Goal: Navigation & Orientation: Find specific page/section

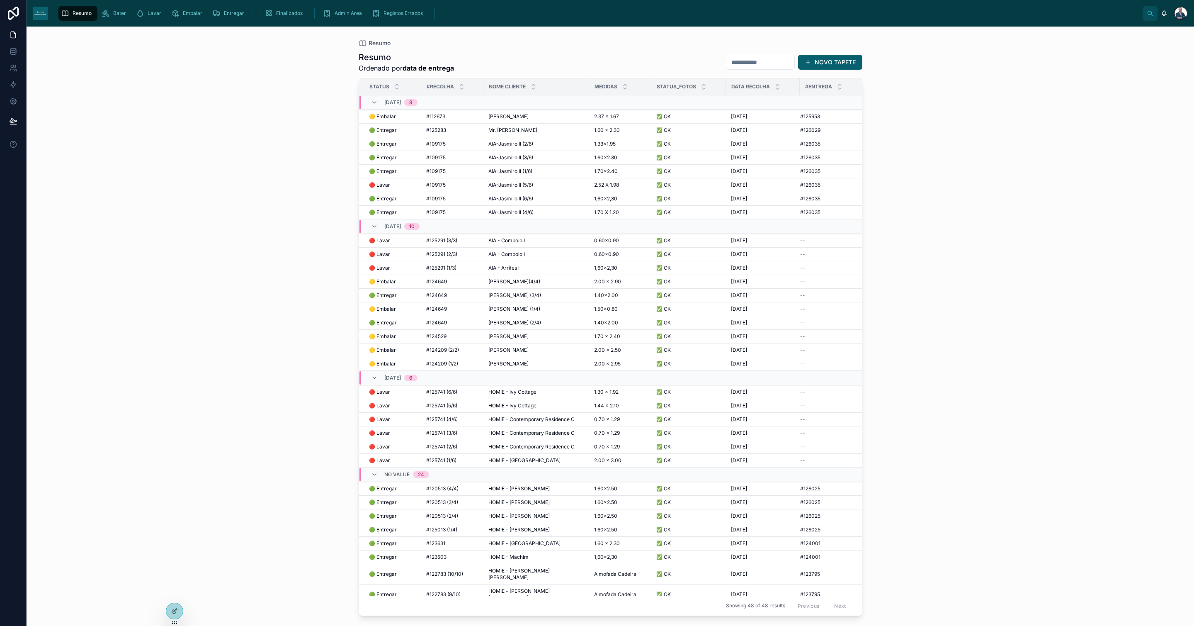
click at [90, 7] on div "Resumo" at bounding box center [78, 13] width 34 height 13
click at [143, 19] on div "Lavar" at bounding box center [150, 13] width 29 height 13
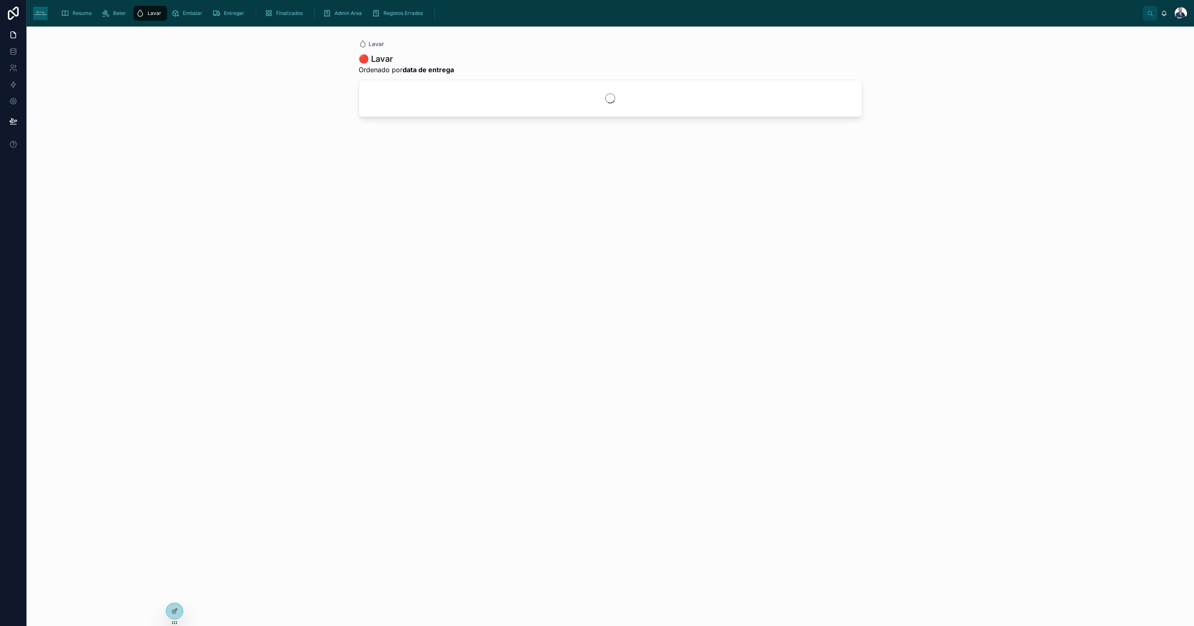
click at [56, 16] on div "Resumo Bater Lavar Embalar Entregar Finalizados Admin Area Registos Errados" at bounding box center [598, 13] width 1088 height 18
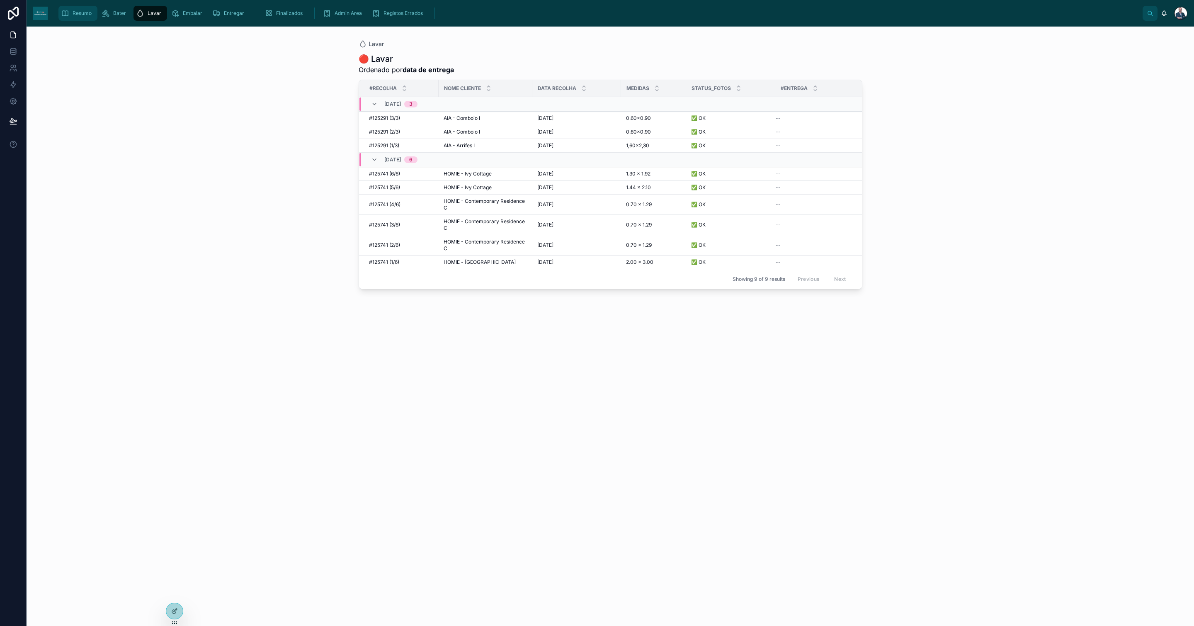
click at [76, 15] on span "Resumo" at bounding box center [82, 13] width 19 height 7
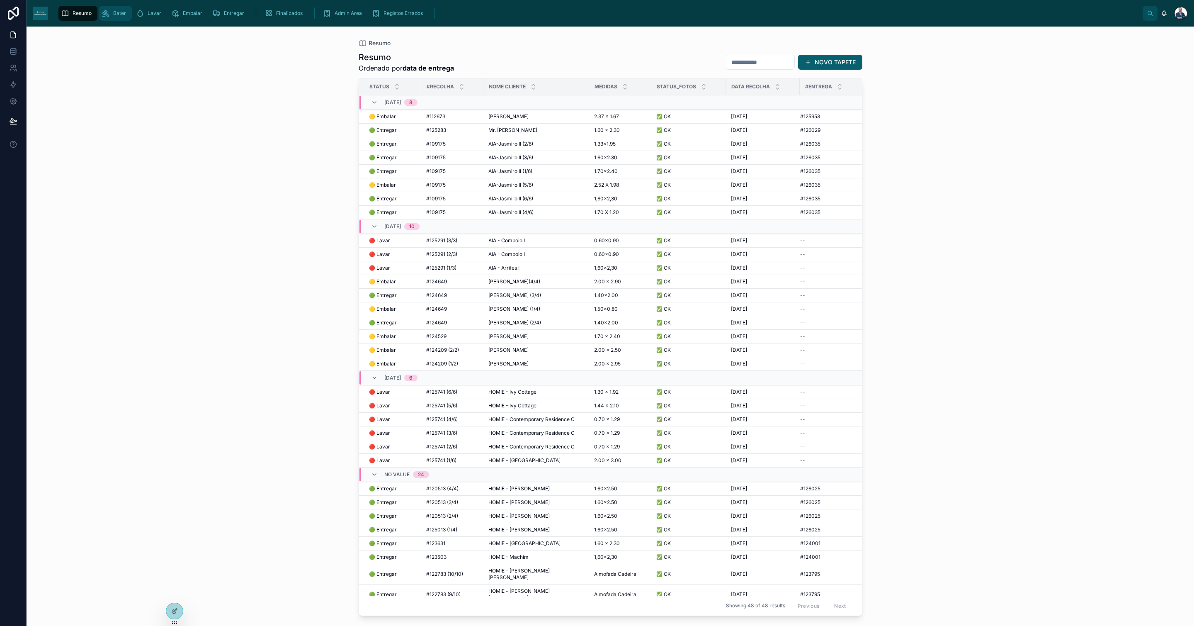
click at [105, 10] on icon "scrollable content" at bounding box center [106, 13] width 8 height 8
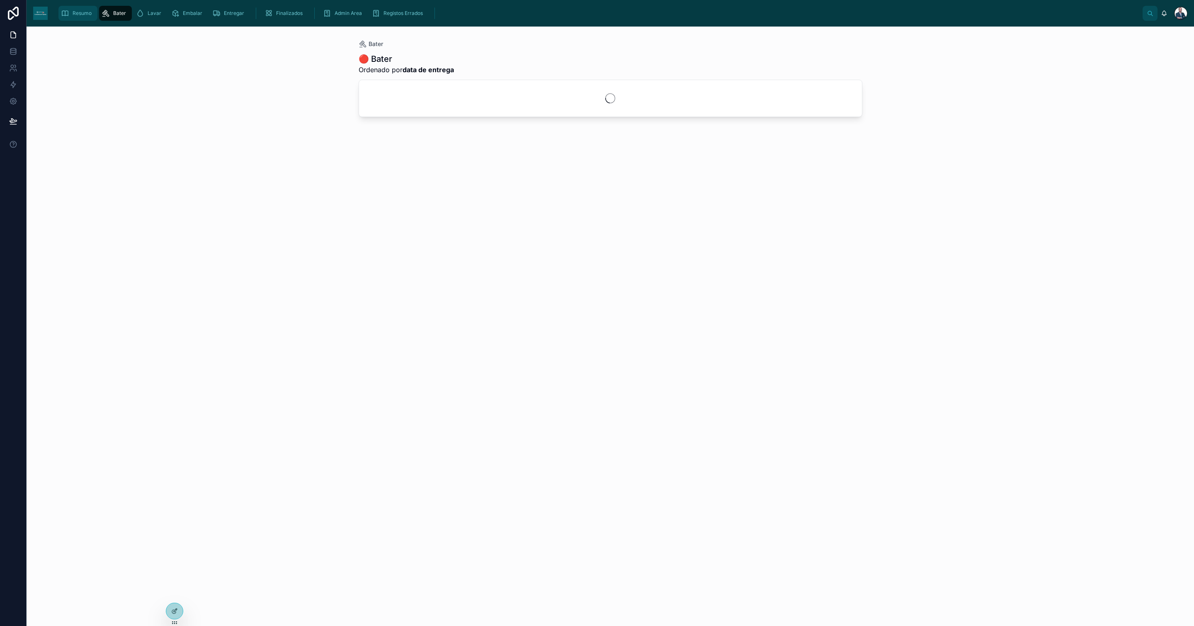
click at [75, 13] on span "Resumo" at bounding box center [82, 13] width 19 height 7
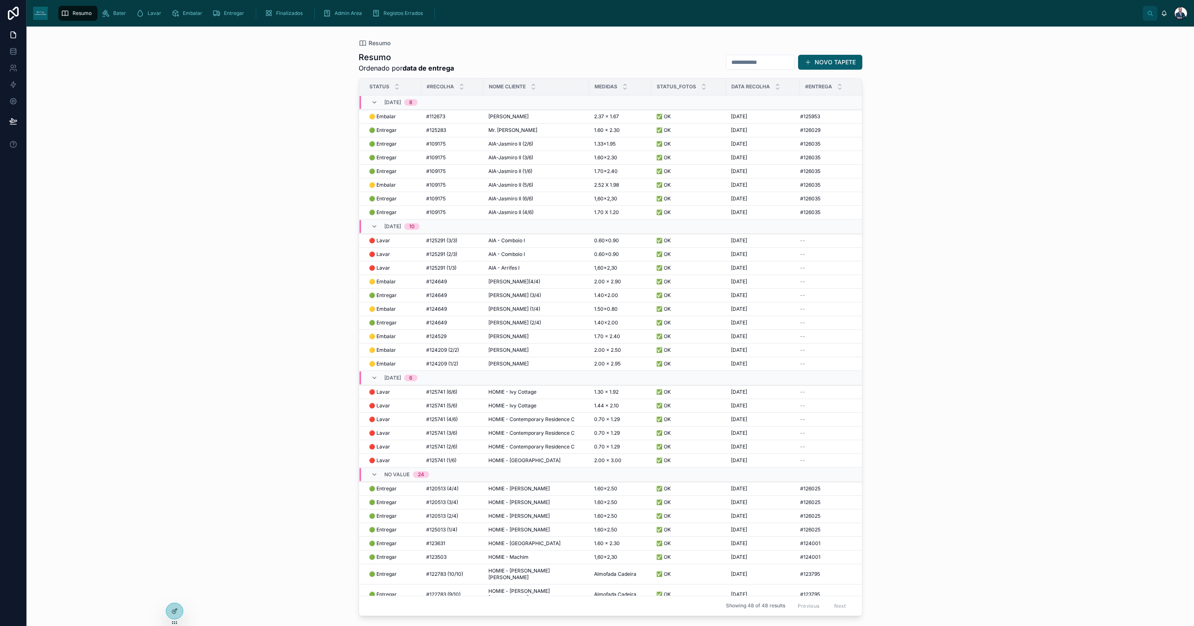
click at [334, 26] on div "Resumo [PERSON_NAME] Embalar Entregar Finalizados Admin Area Registos Errados […" at bounding box center [610, 13] width 1167 height 27
click at [333, 19] on div "Admin Area" at bounding box center [344, 13] width 42 height 13
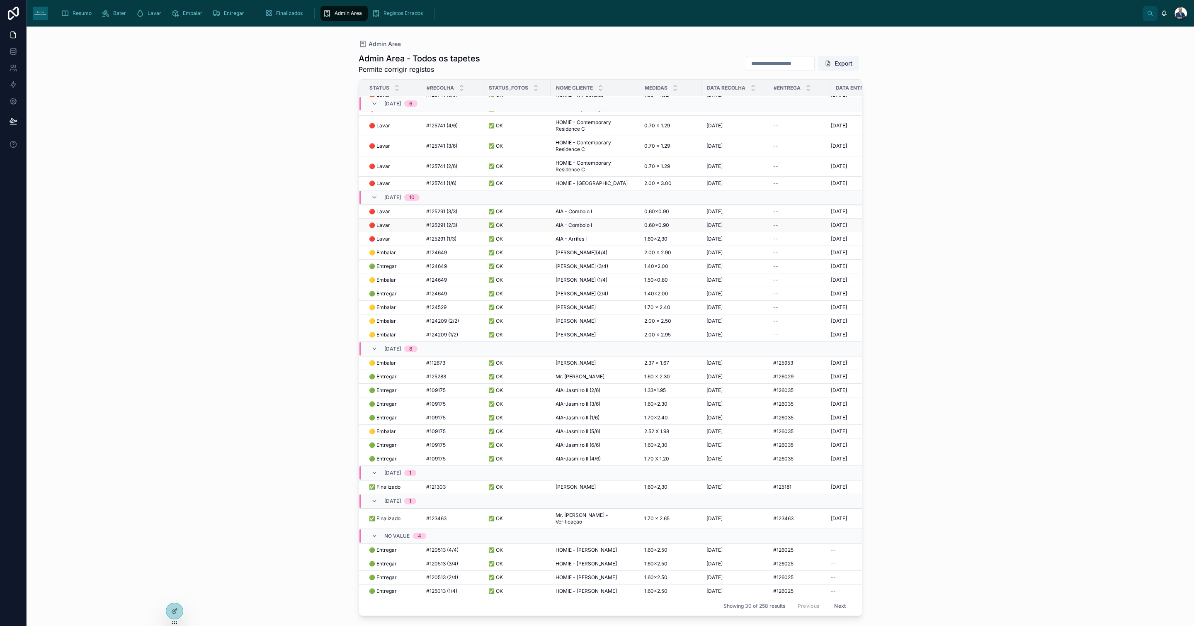
scroll to position [35, 0]
click at [81, 12] on span "Resumo" at bounding box center [82, 13] width 19 height 7
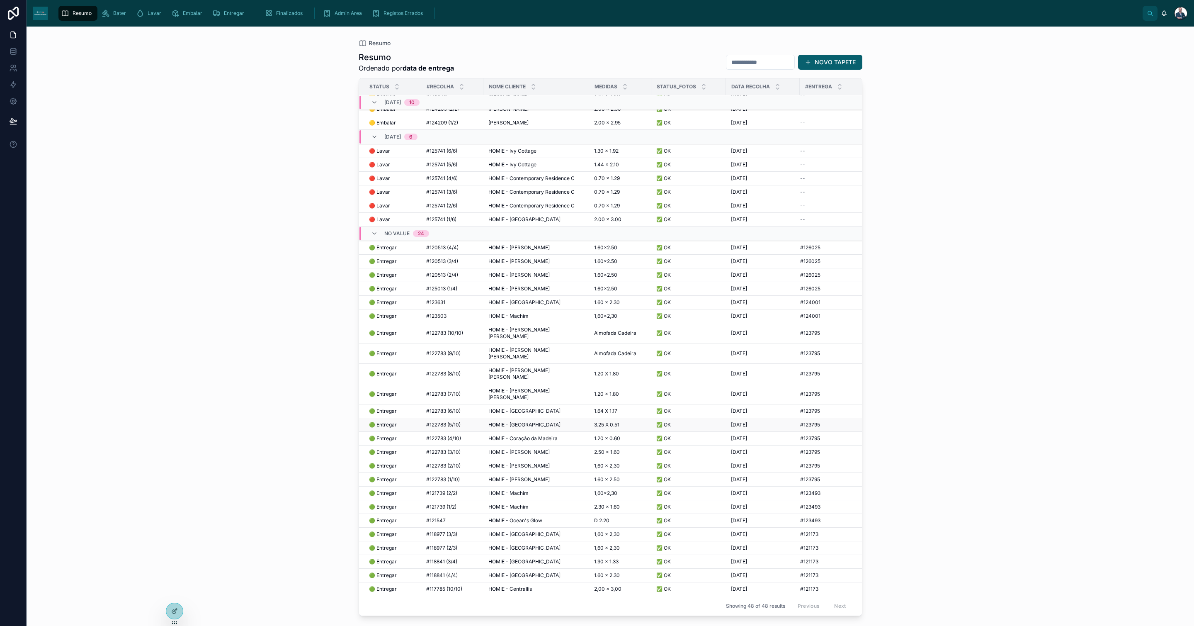
scroll to position [47, 0]
